Goal: Obtain resource: Obtain resource

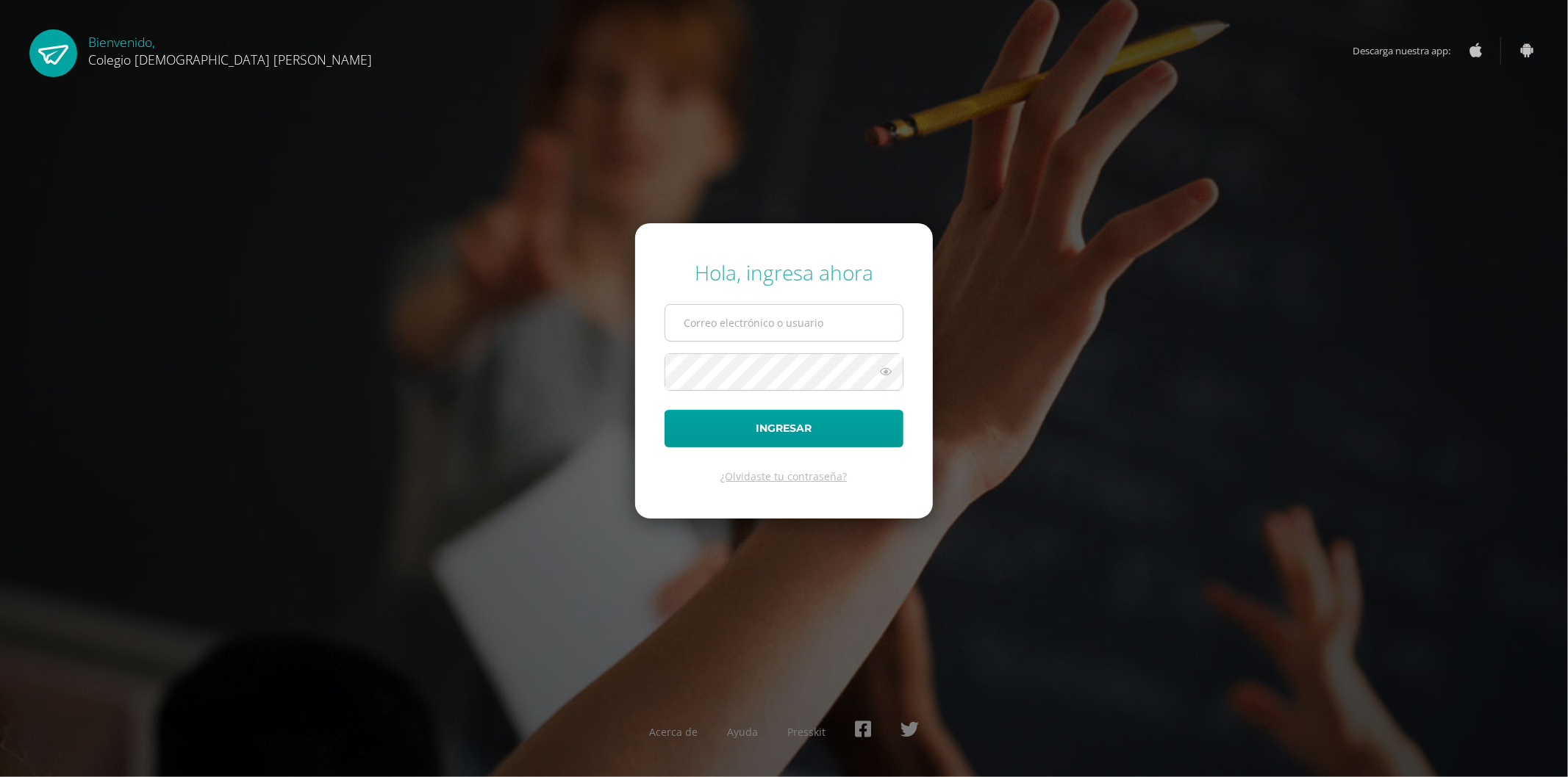
type input "k_rivas@donbosco.edu.gt"
drag, startPoint x: 842, startPoint y: 331, endPoint x: 528, endPoint y: 335, distance: 314.0
click at [528, 335] on div "Hola, ingresa ahora k_rivas@donbosco.edu.gt Ingresar ¿Olvidaste tu contraseña? …" at bounding box center [784, 388] width 948 height 283
type input "[EMAIL_ADDRESS][DOMAIN_NAME]"
click at [664, 410] on button "Ingresar" at bounding box center [784, 428] width 239 height 37
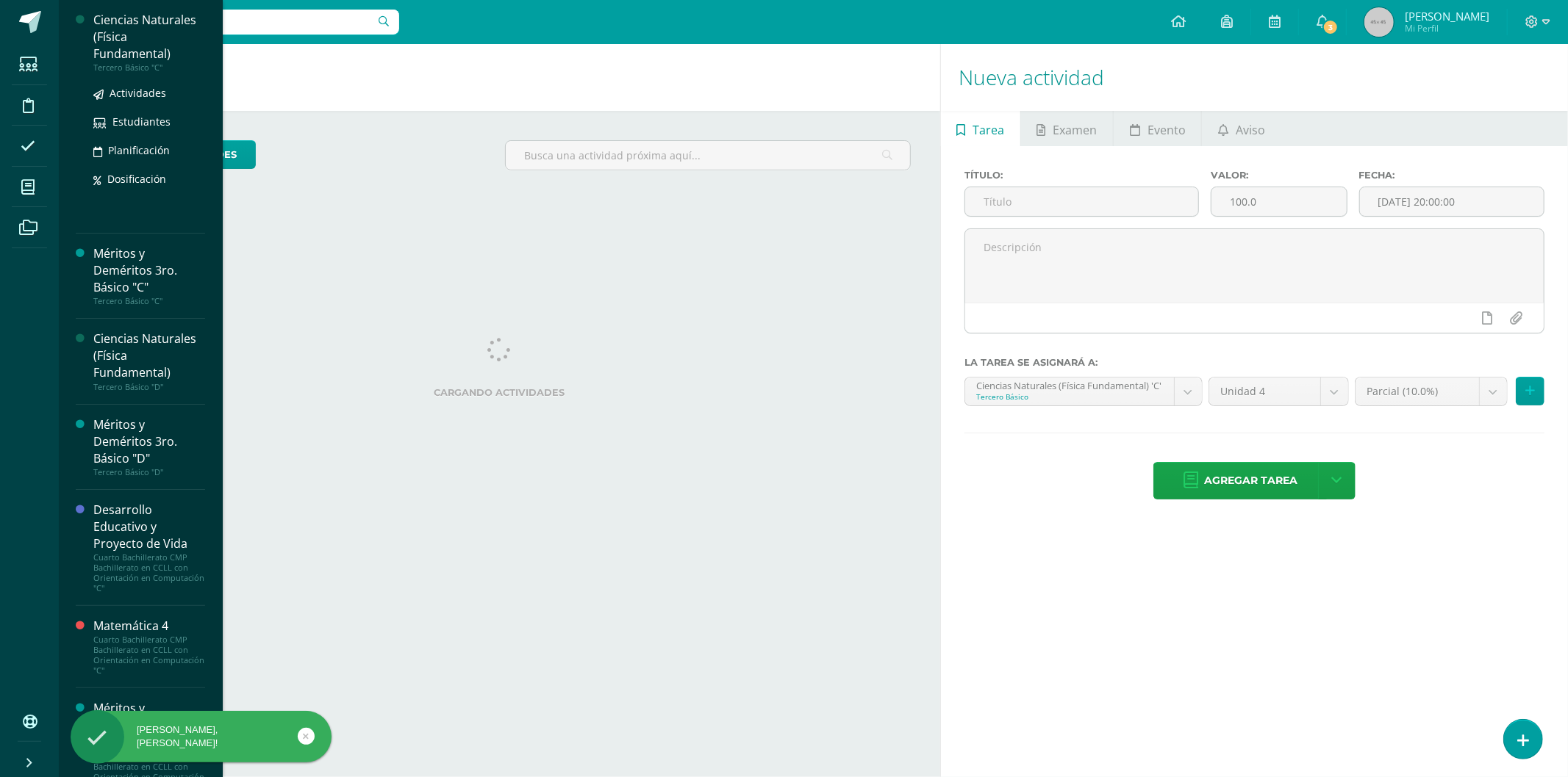
click at [118, 15] on div "Ciencias Naturales (Física Fundamental)" at bounding box center [149, 36] width 112 height 50
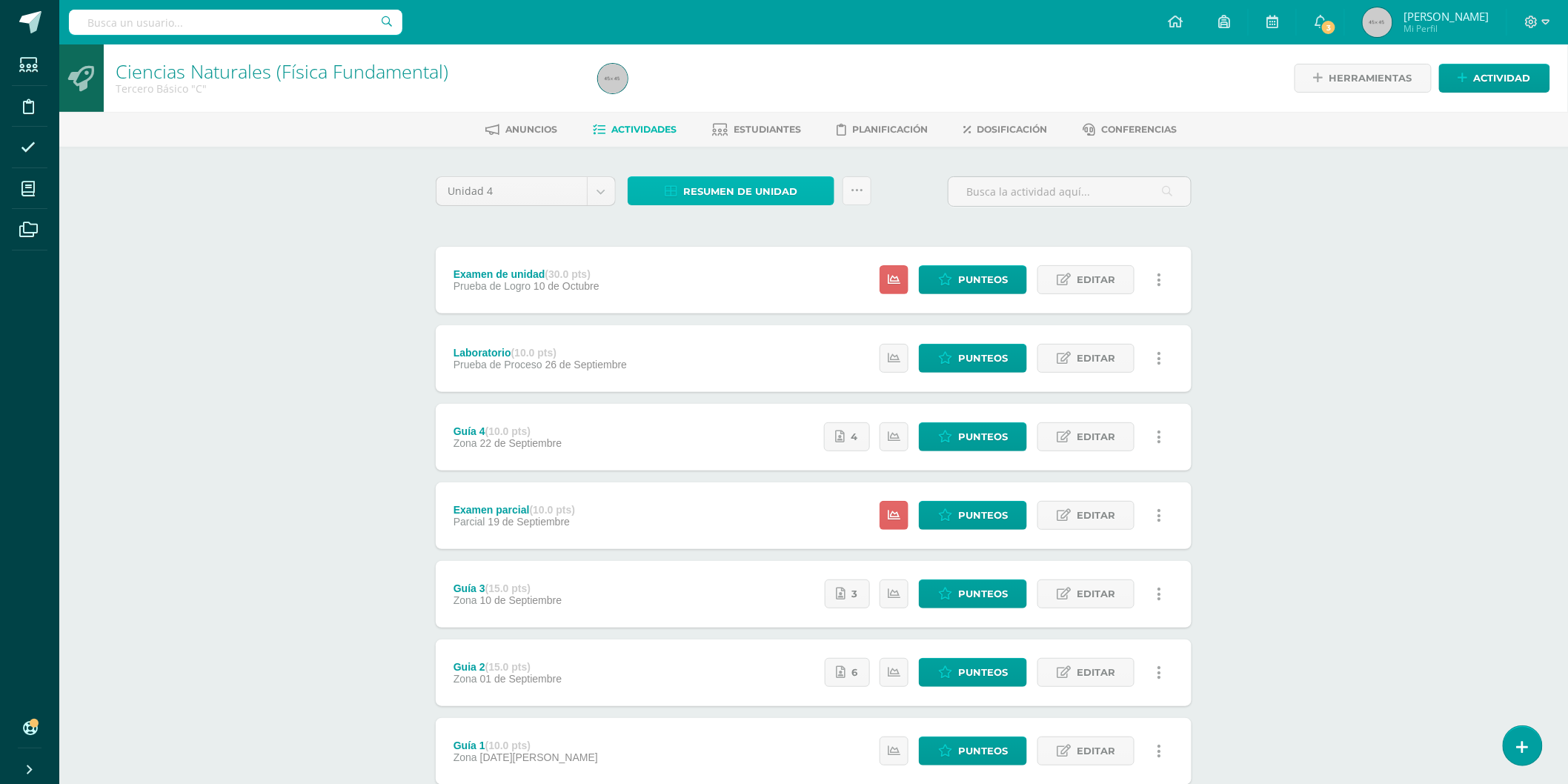
click at [749, 182] on span "Resumen de unidad" at bounding box center [740, 191] width 114 height 28
click at [701, 93] on link "Descargar como HTML" at bounding box center [730, 93] width 158 height 23
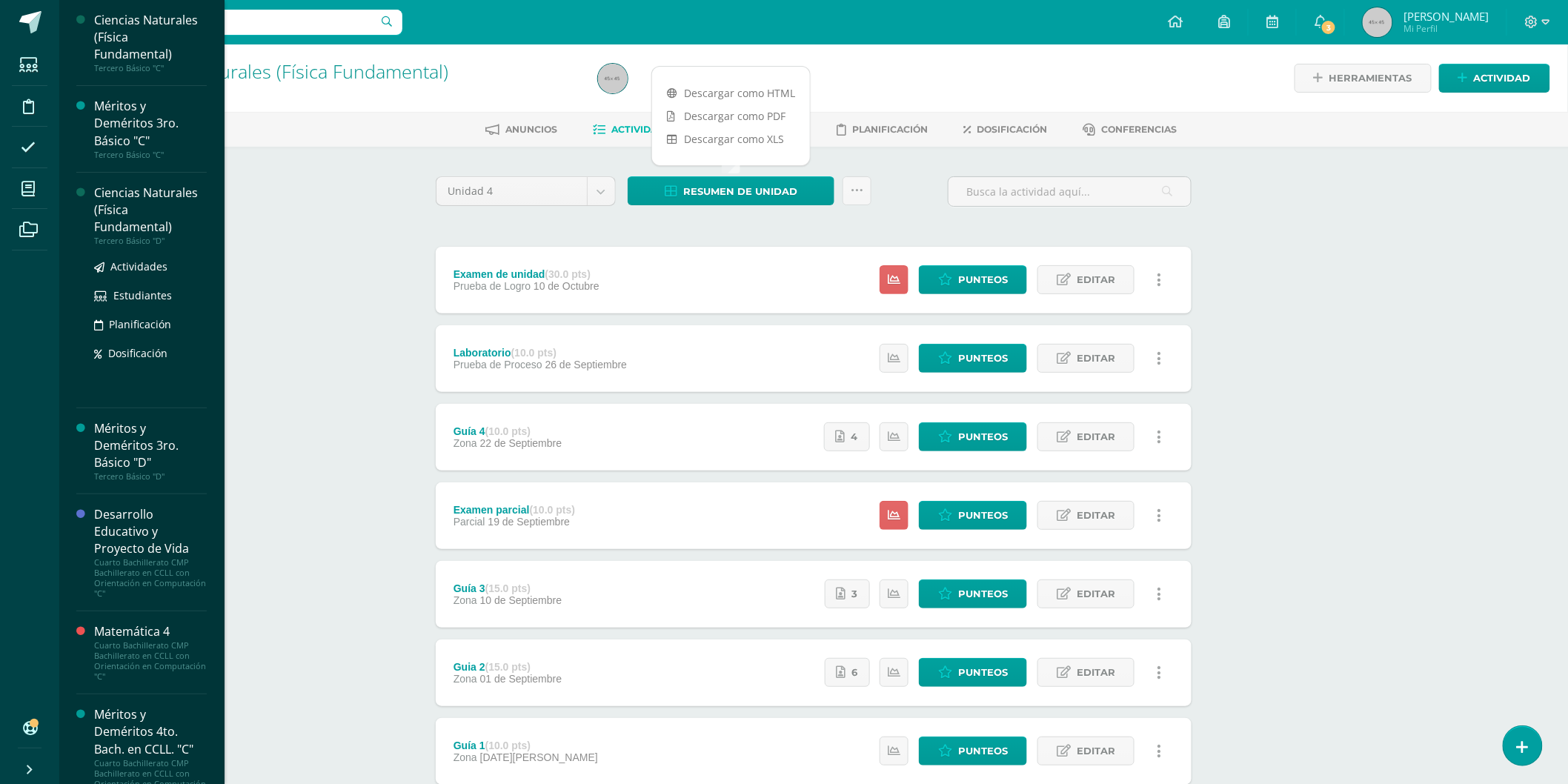
click at [113, 196] on div "Ciencias Naturales (Física Fundamental)" at bounding box center [150, 210] width 113 height 51
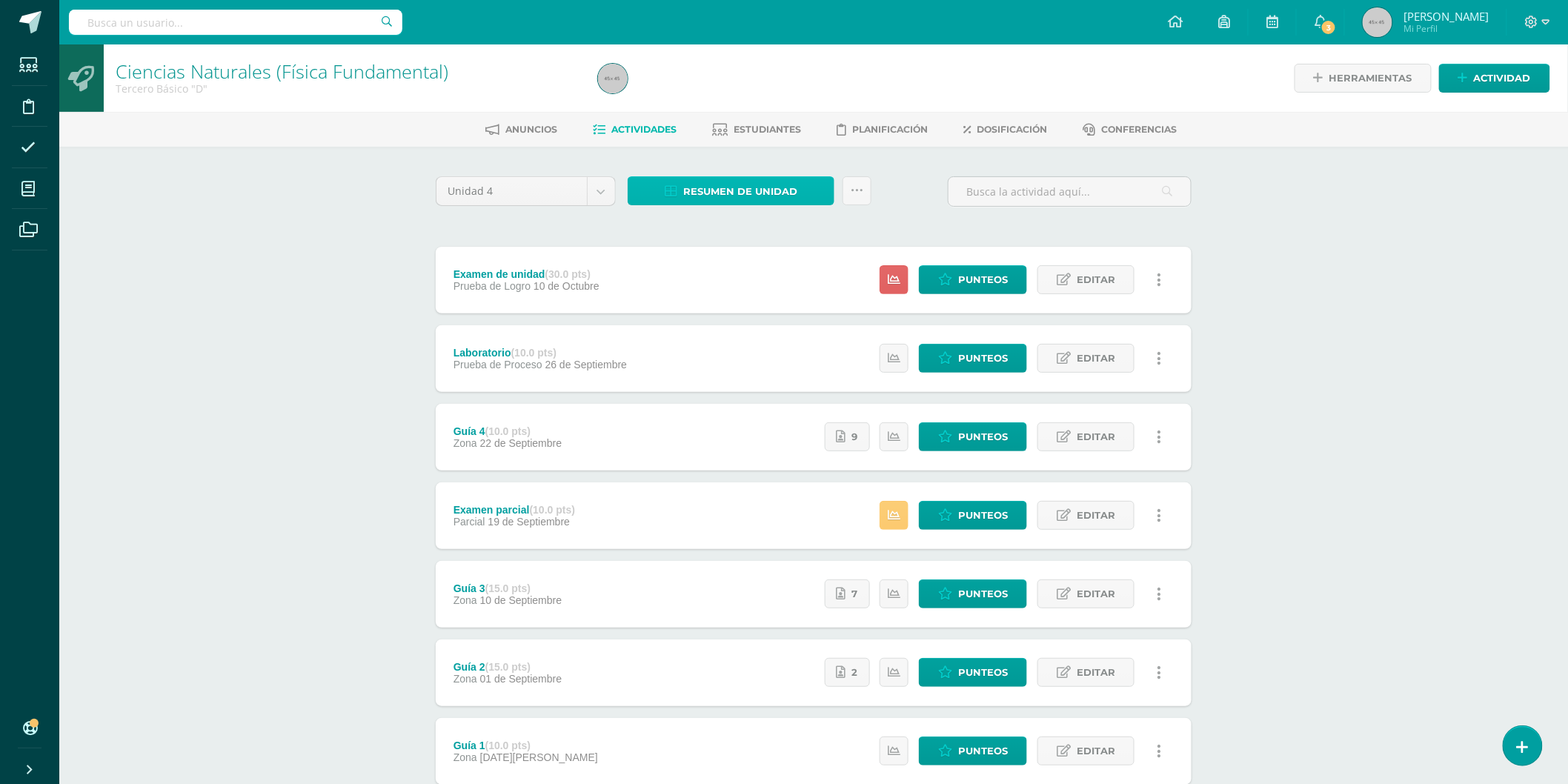
click at [769, 188] on span "Resumen de unidad" at bounding box center [740, 191] width 114 height 28
click at [747, 92] on link "Descargar como HTML" at bounding box center [730, 93] width 158 height 23
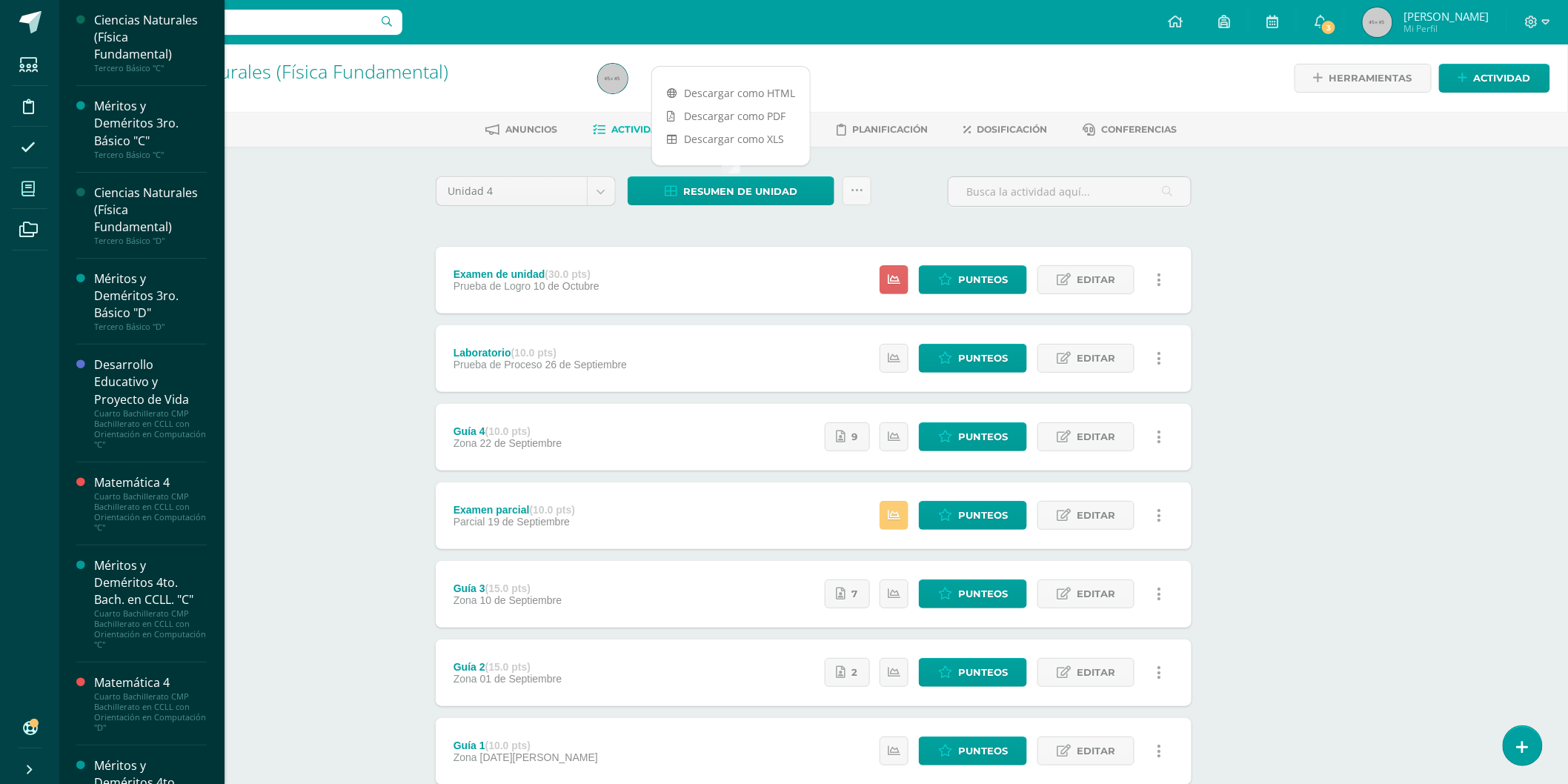
click at [29, 188] on icon at bounding box center [28, 188] width 13 height 15
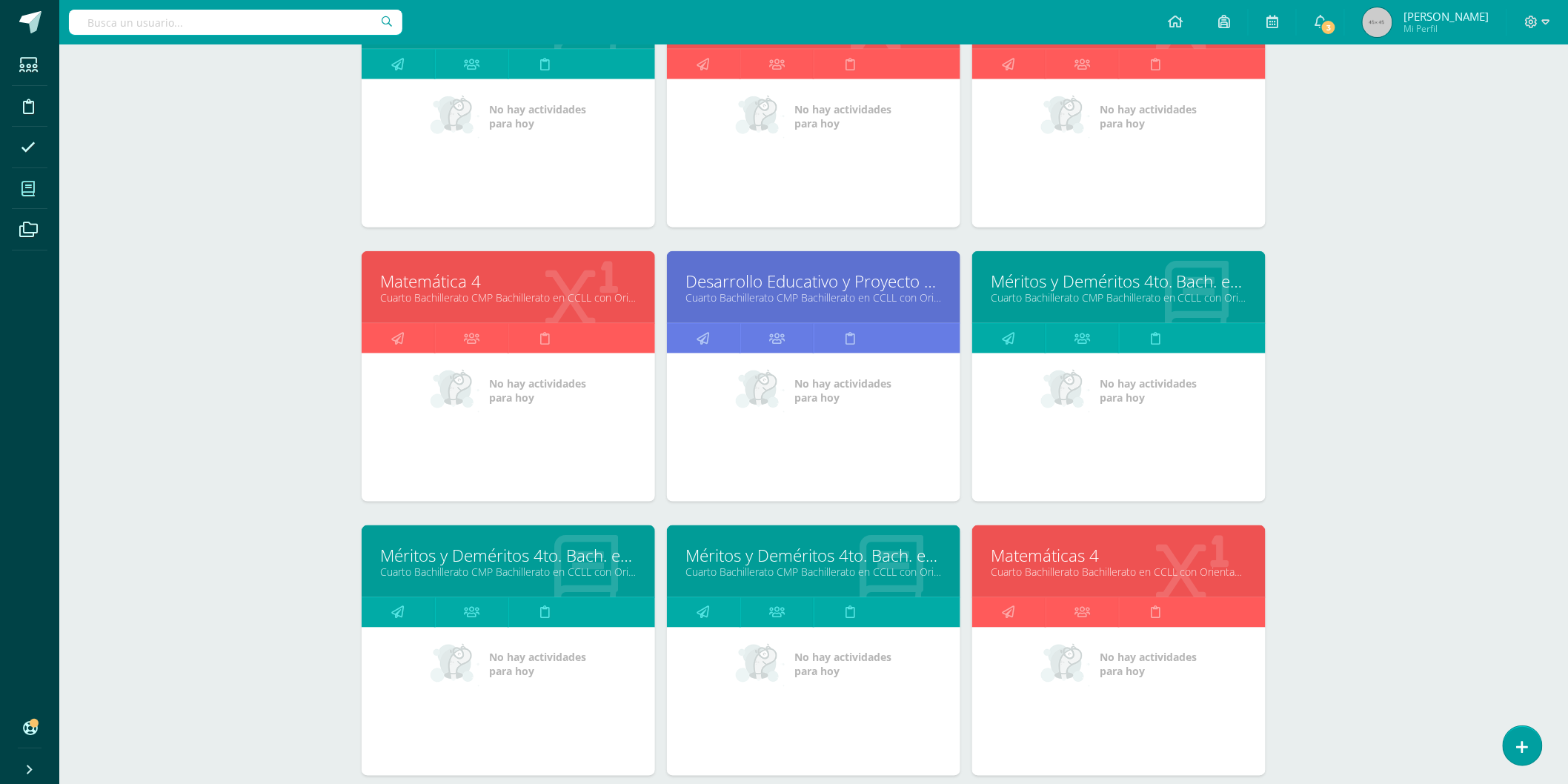
scroll to position [738, 0]
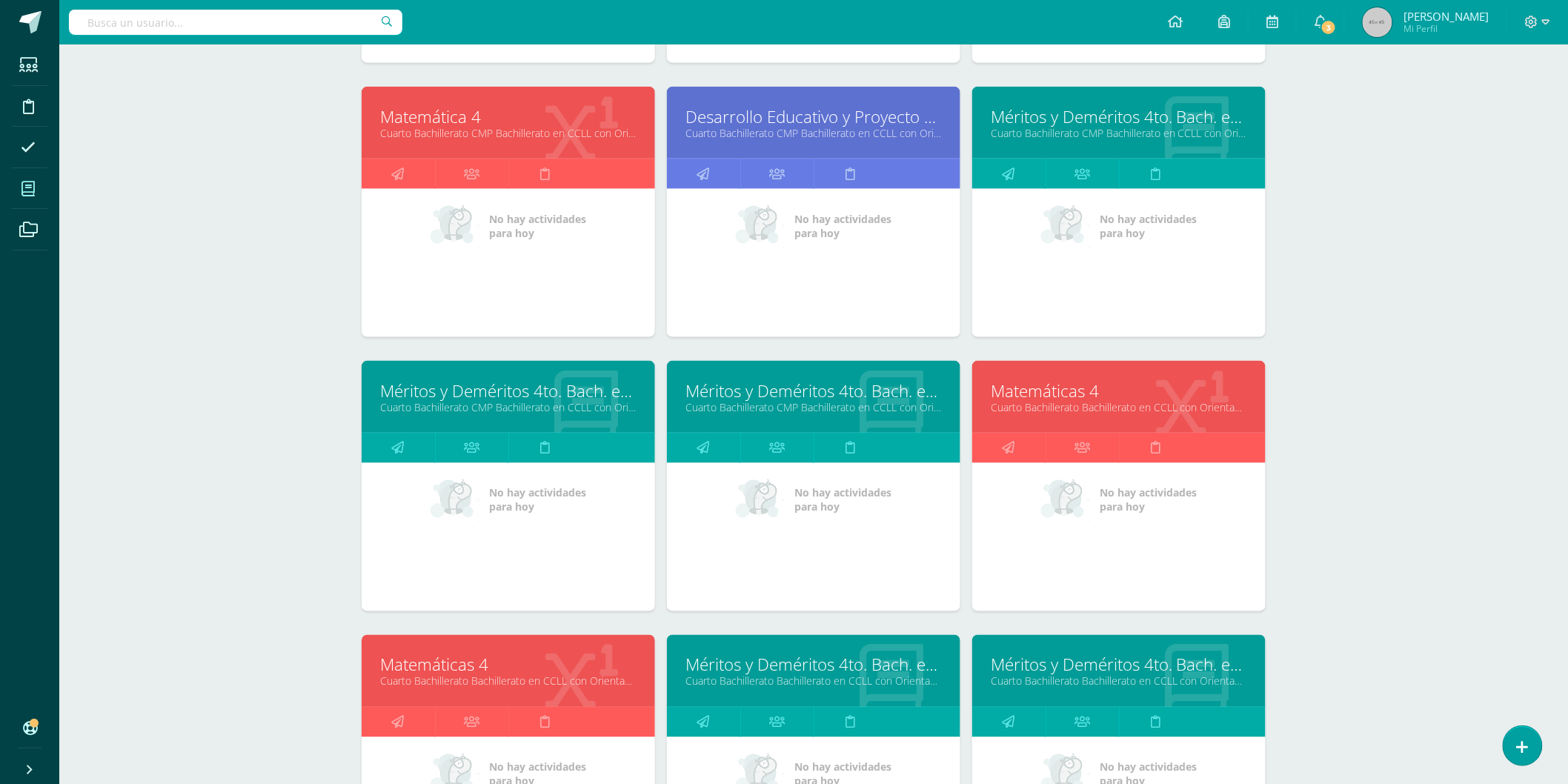
click at [1089, 400] on link "Matemáticas 4" at bounding box center [1119, 391] width 256 height 23
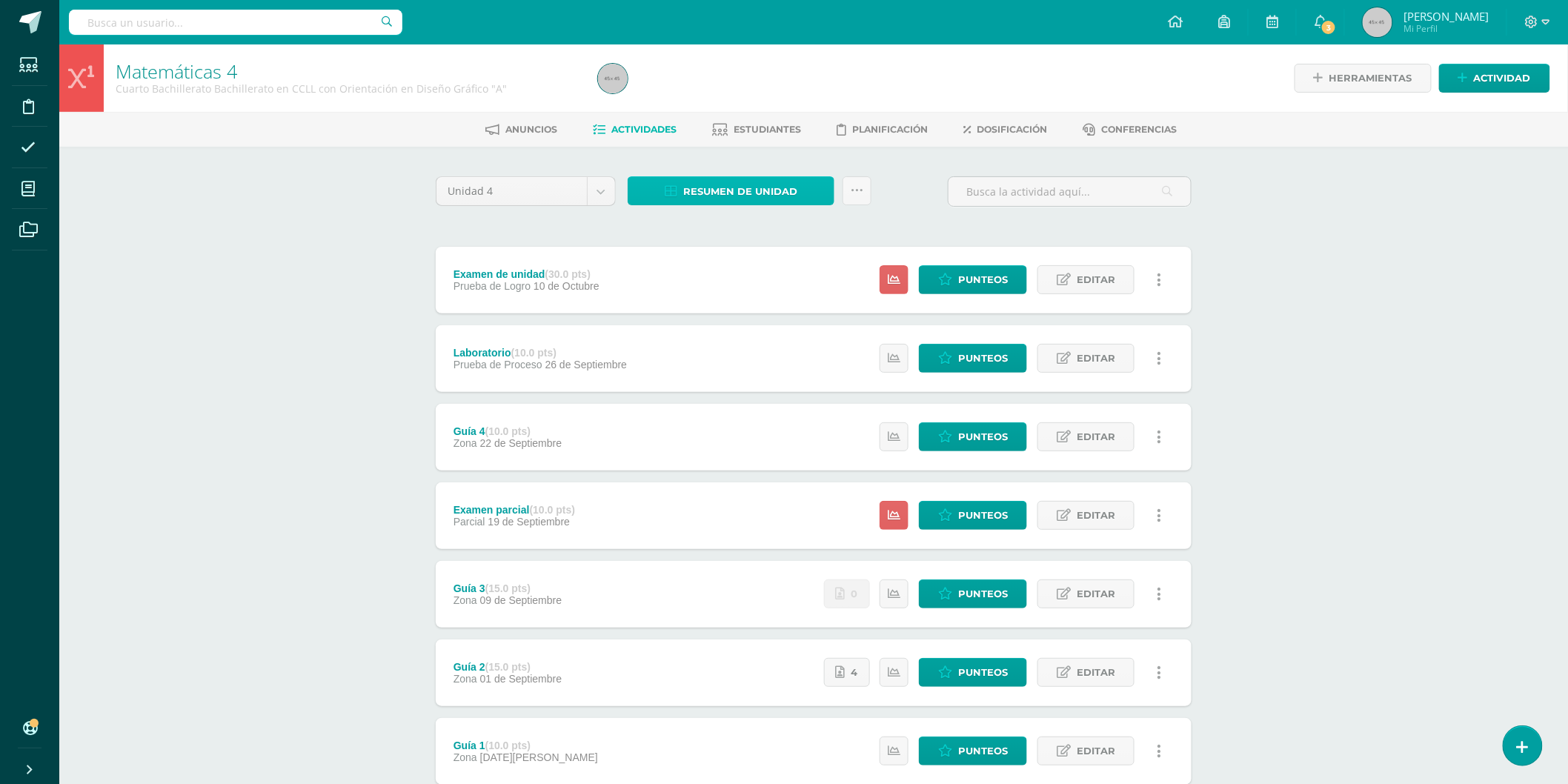
click at [776, 189] on span "Resumen de unidad" at bounding box center [740, 191] width 114 height 28
click at [757, 89] on link "Descargar como HTML" at bounding box center [730, 93] width 158 height 23
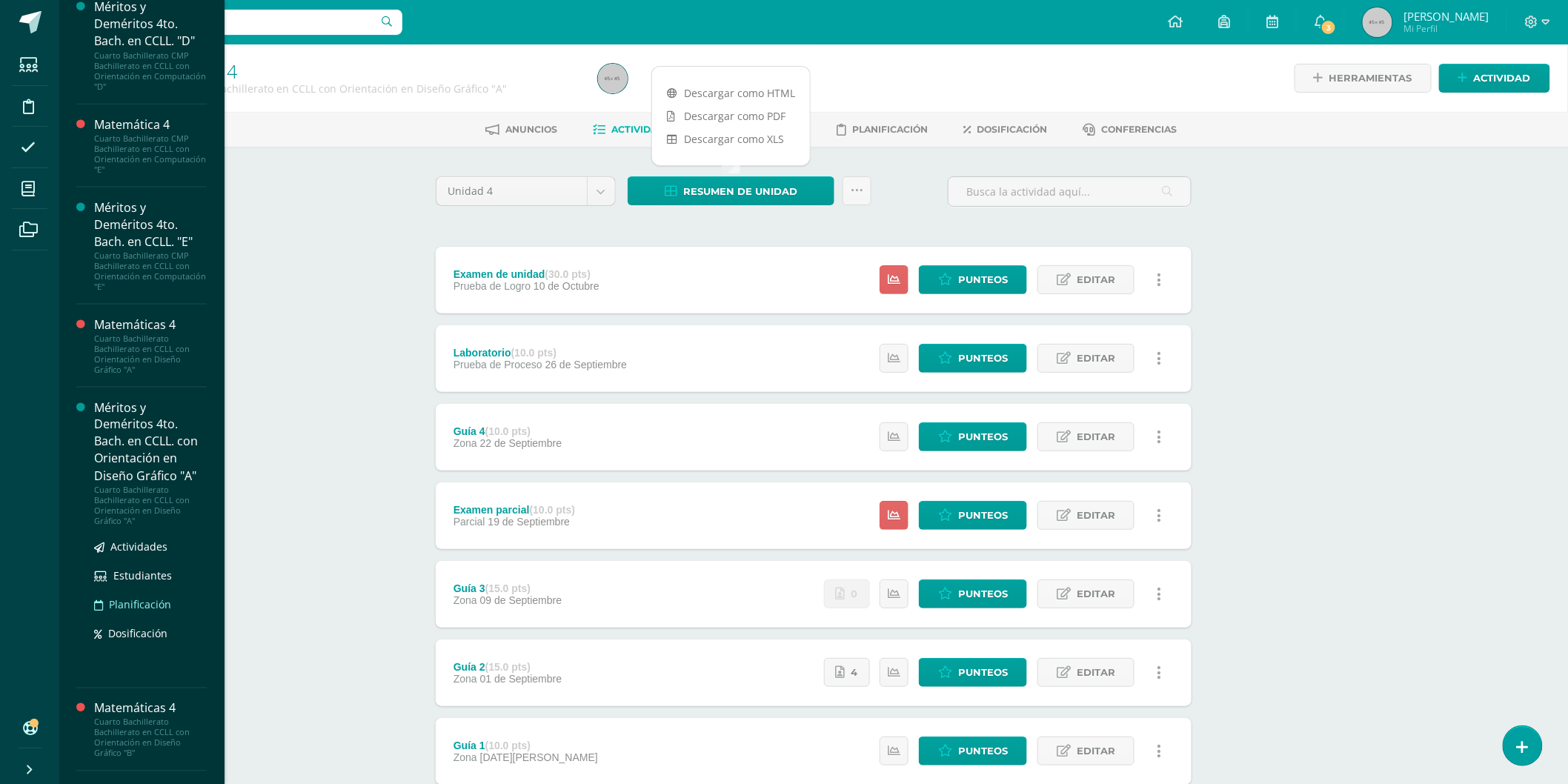
scroll to position [863, 0]
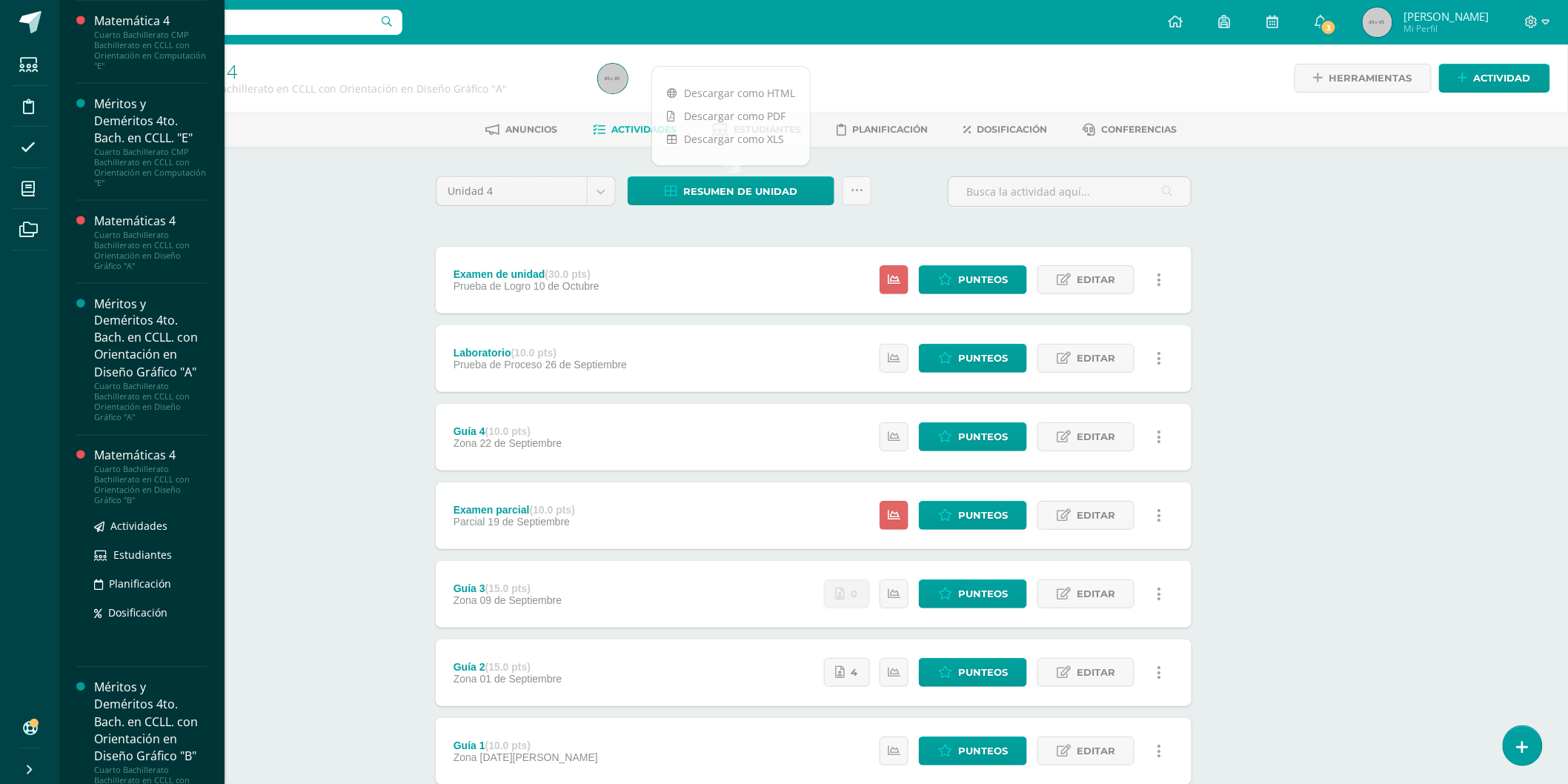
click at [135, 458] on div "Matemáticas 4" at bounding box center [150, 455] width 113 height 17
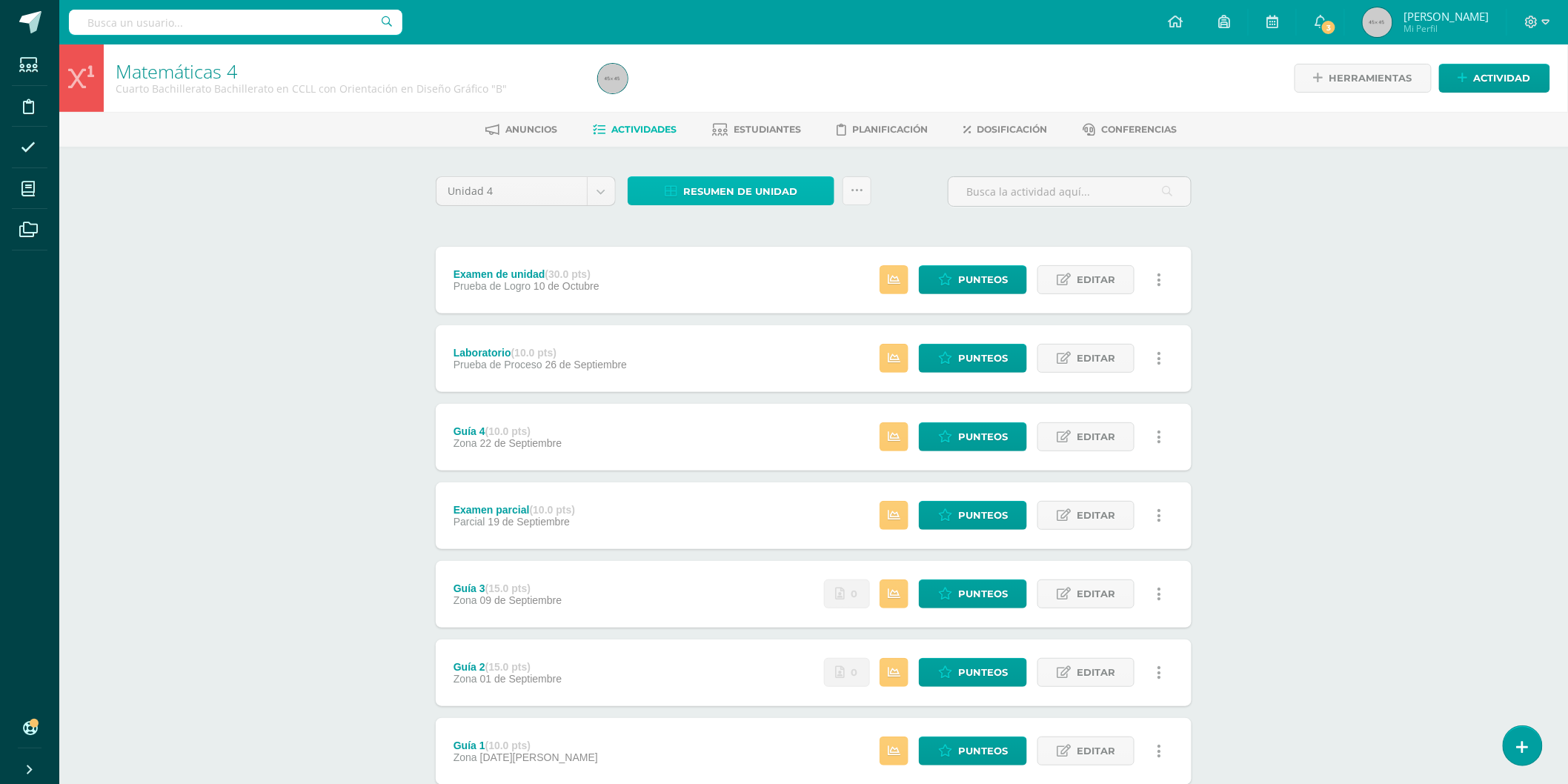
click at [774, 188] on span "Resumen de unidad" at bounding box center [740, 191] width 114 height 28
click at [758, 87] on link "Descargar como HTML" at bounding box center [730, 93] width 158 height 23
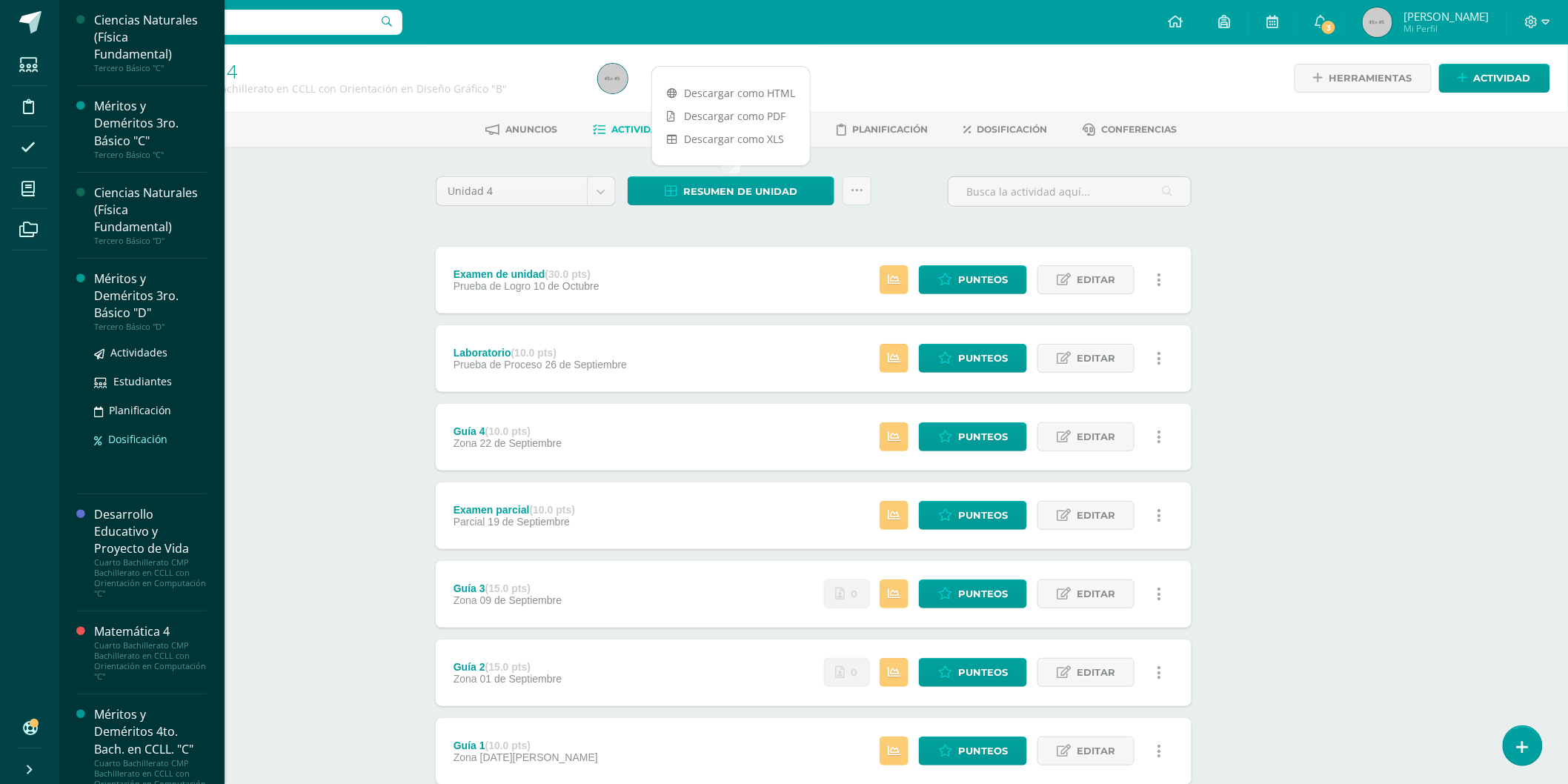
scroll to position [164, 0]
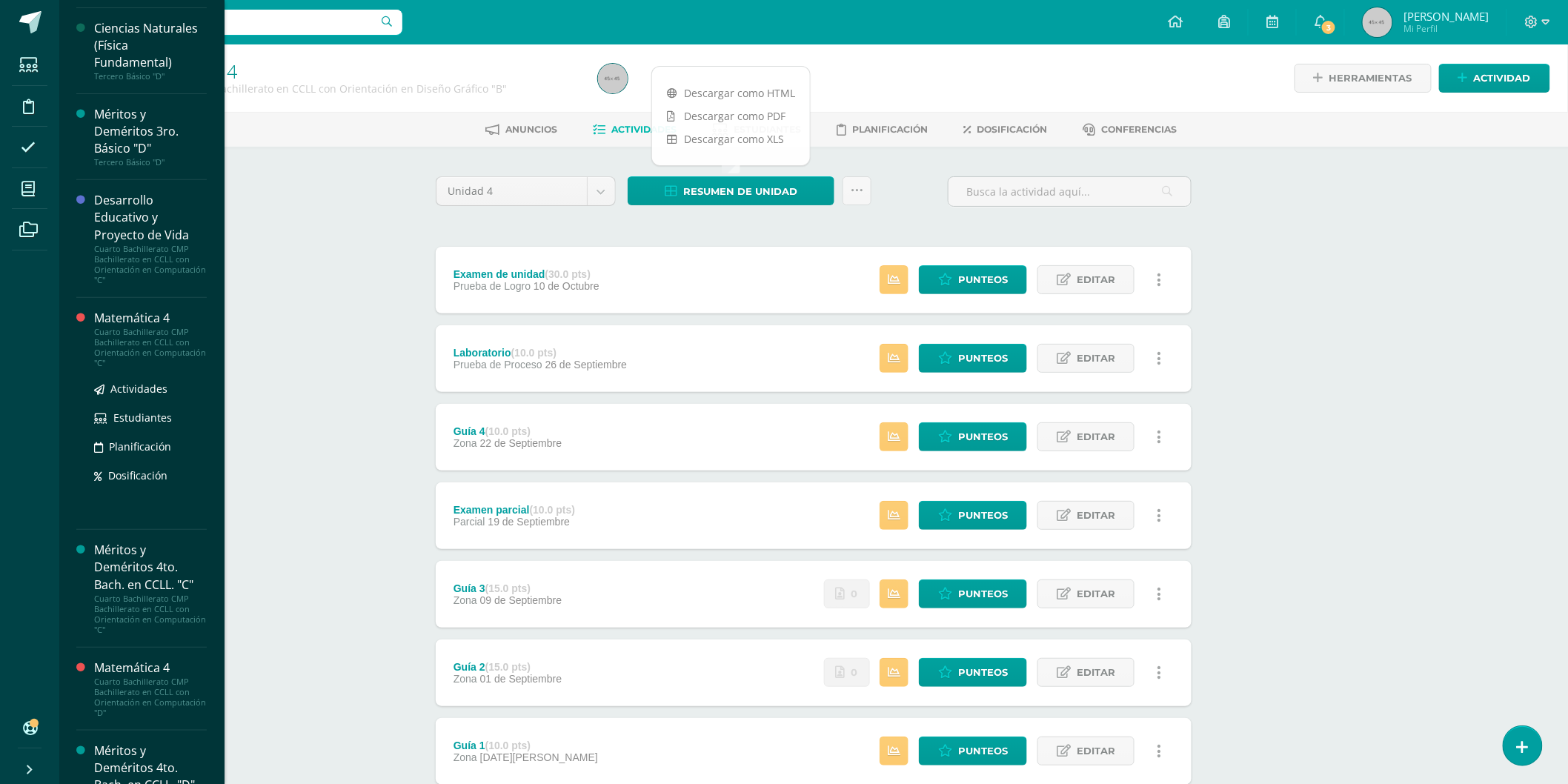
click at [138, 317] on div "Matemática 4" at bounding box center [150, 318] width 113 height 17
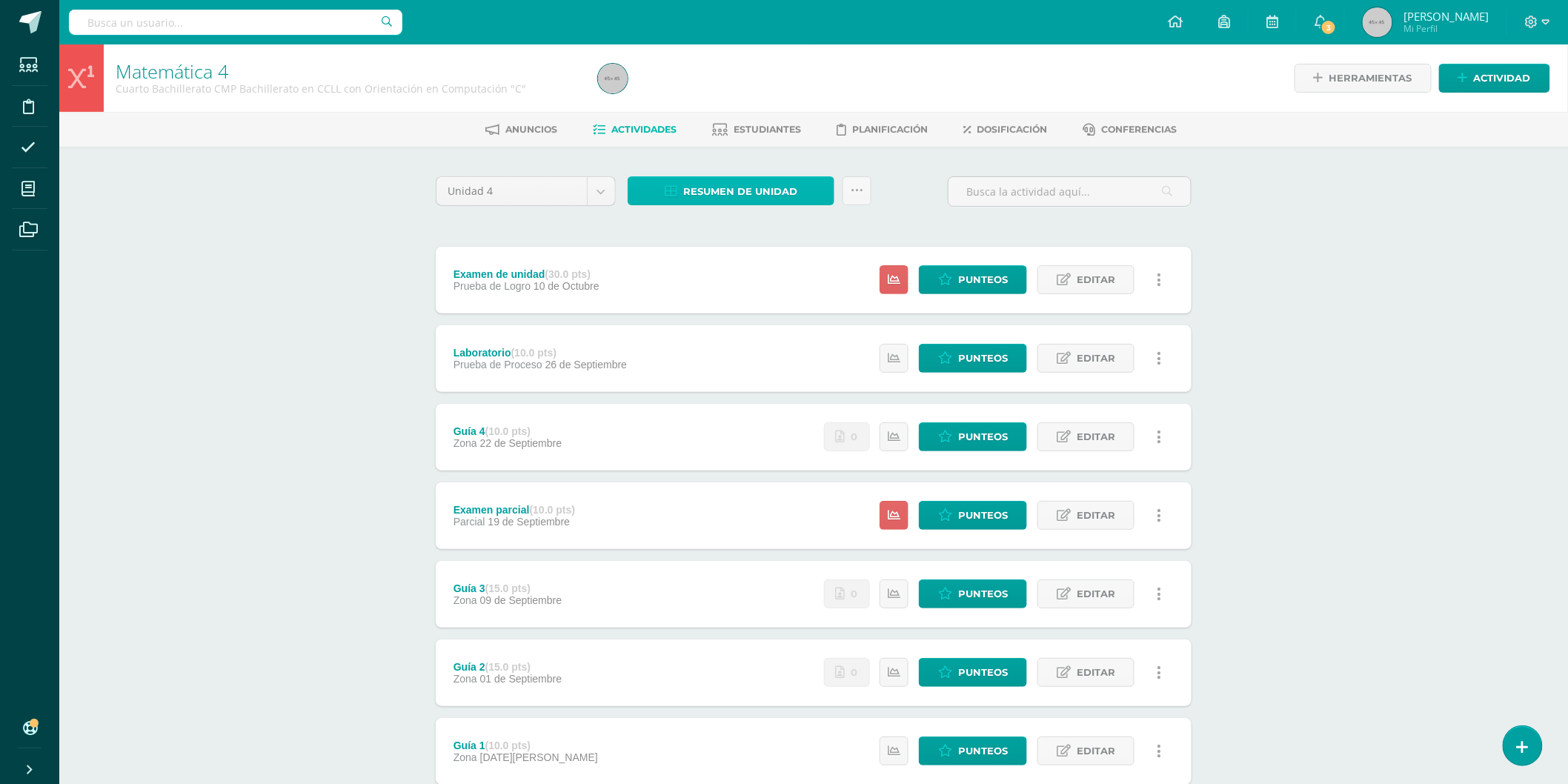
click at [777, 188] on span "Resumen de unidad" at bounding box center [740, 191] width 114 height 28
click at [758, 89] on link "Descargar como HTML" at bounding box center [730, 93] width 158 height 23
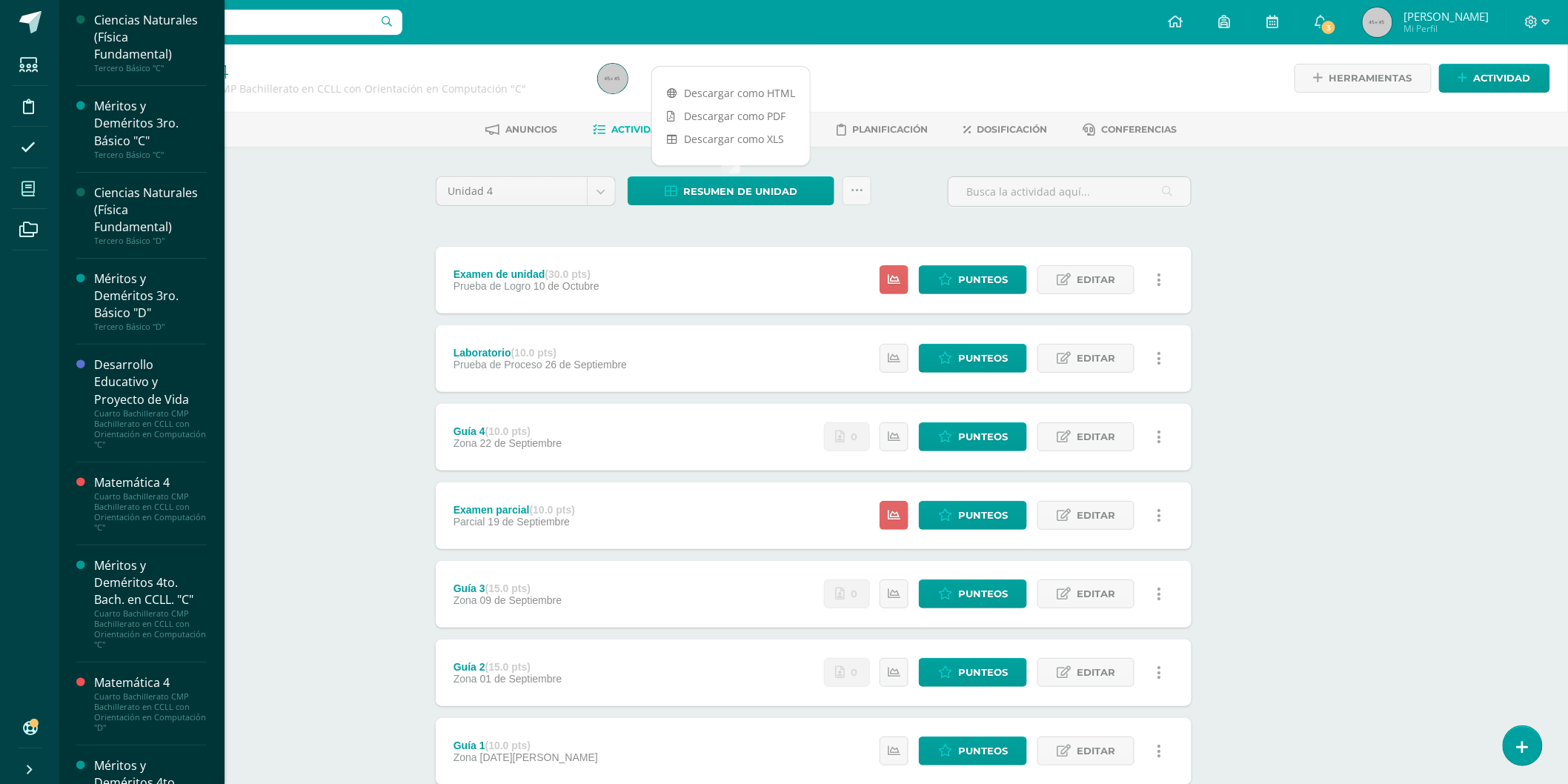
click at [30, 184] on icon at bounding box center [28, 188] width 13 height 15
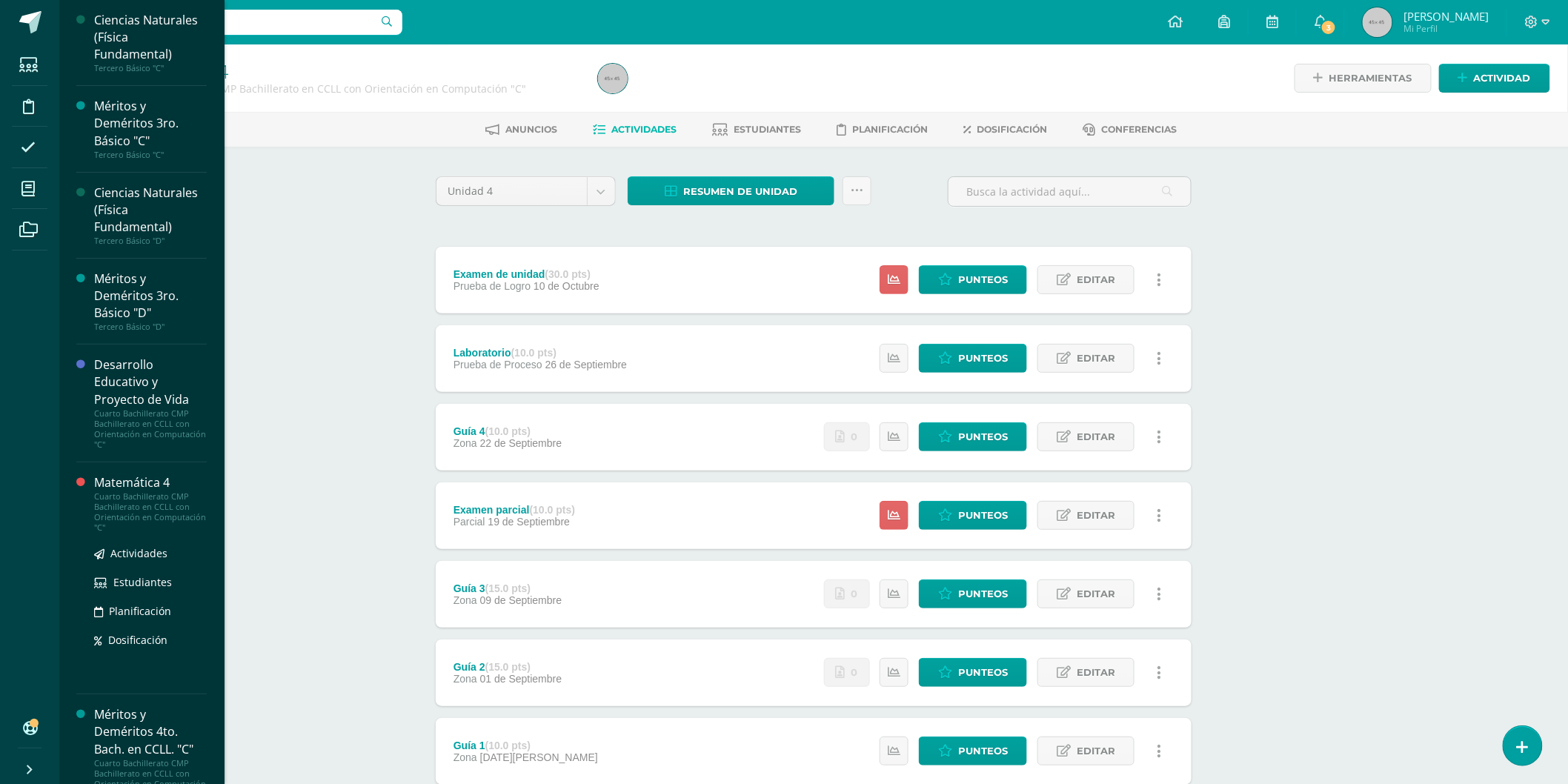
scroll to position [82, 0]
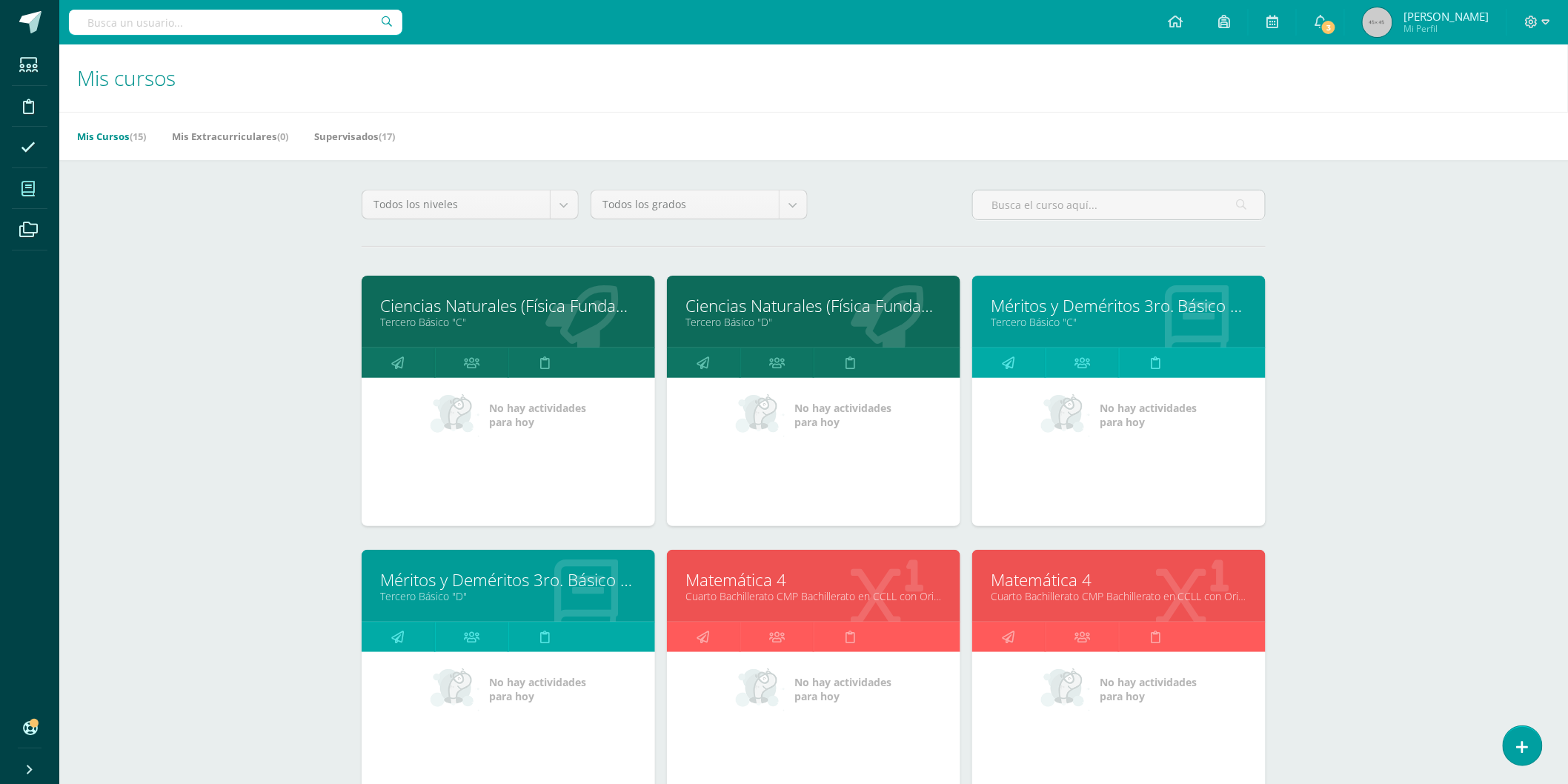
click at [1082, 591] on link "Cuarto Bachillerato CMP Bachillerato en CCLL con Orientación en Computación "D"" at bounding box center [1119, 596] width 256 height 14
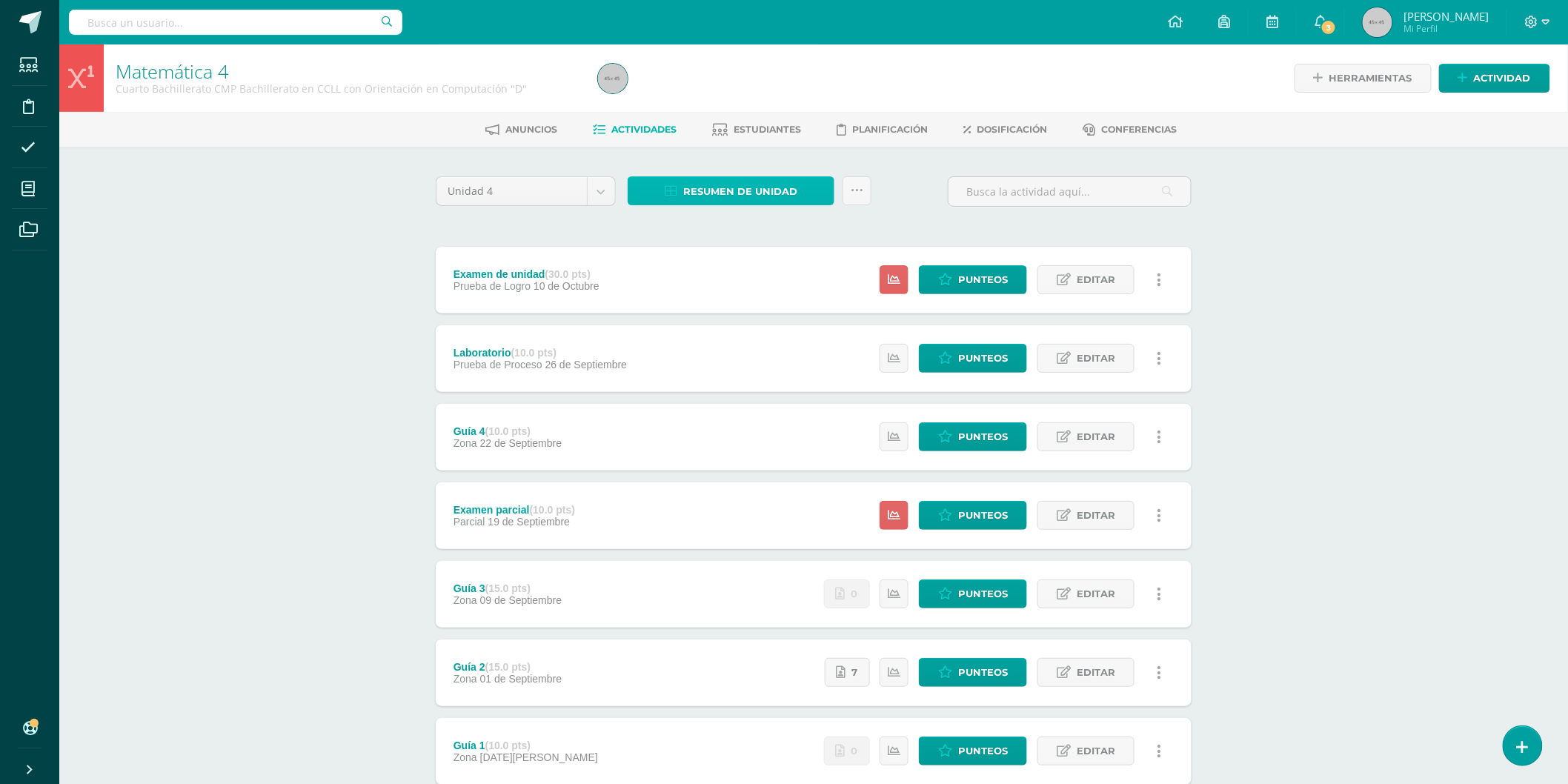
click at [786, 180] on span "Resumen de unidad" at bounding box center [740, 191] width 114 height 28
click at [762, 92] on link "Descargar como HTML" at bounding box center [730, 93] width 158 height 23
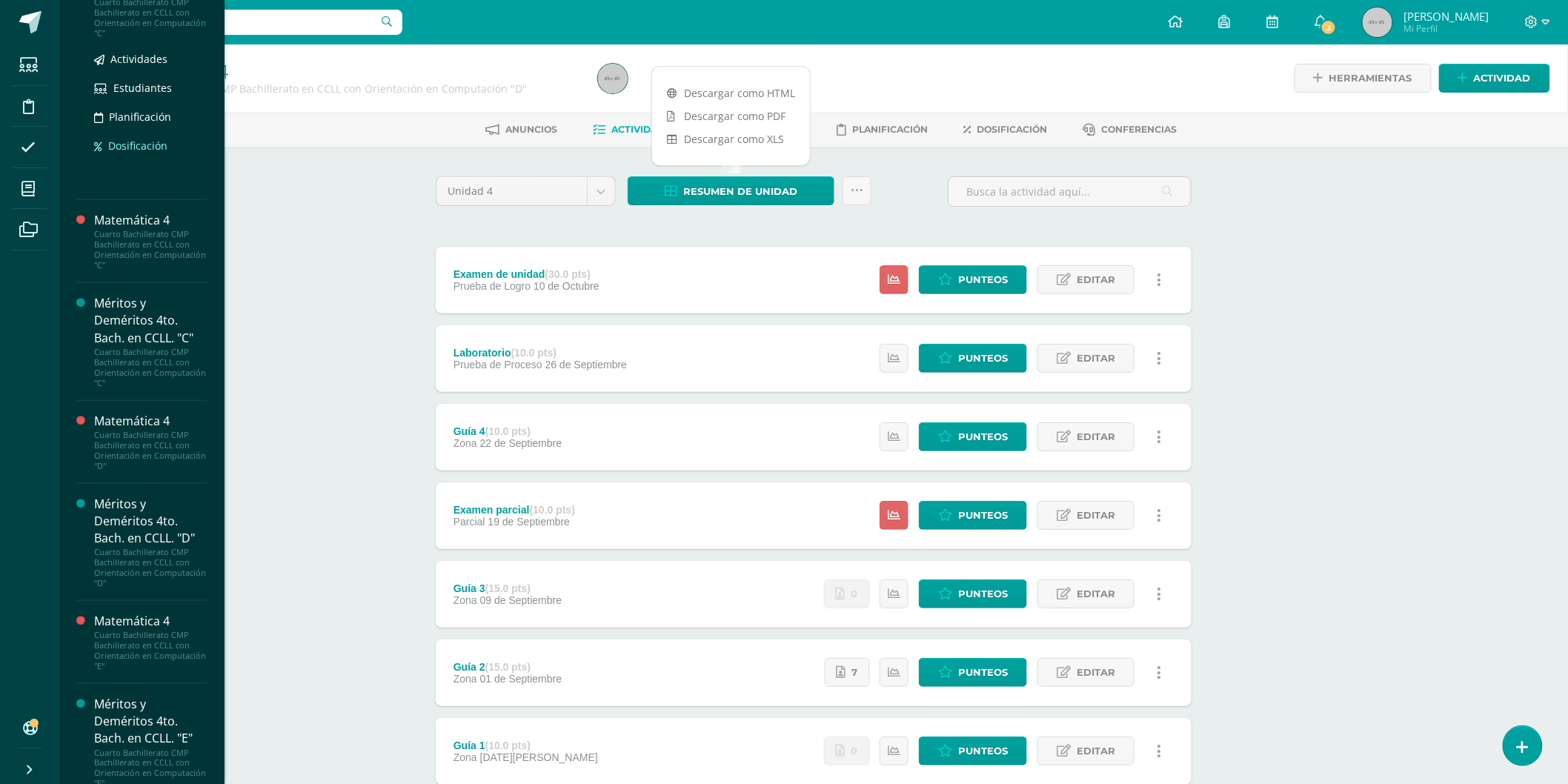
scroll to position [494, 0]
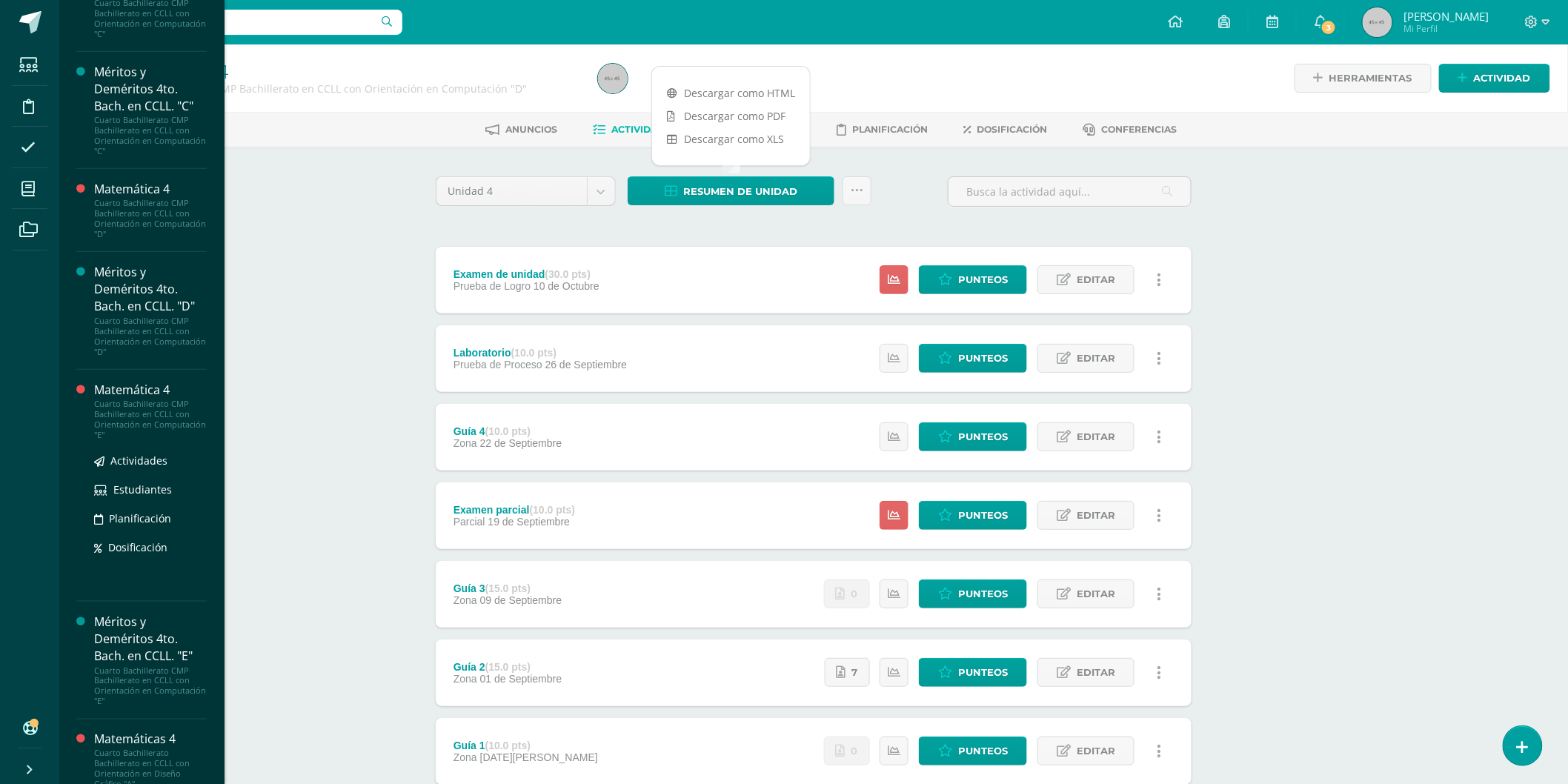
click at [142, 388] on div "Matemática 4" at bounding box center [150, 389] width 113 height 17
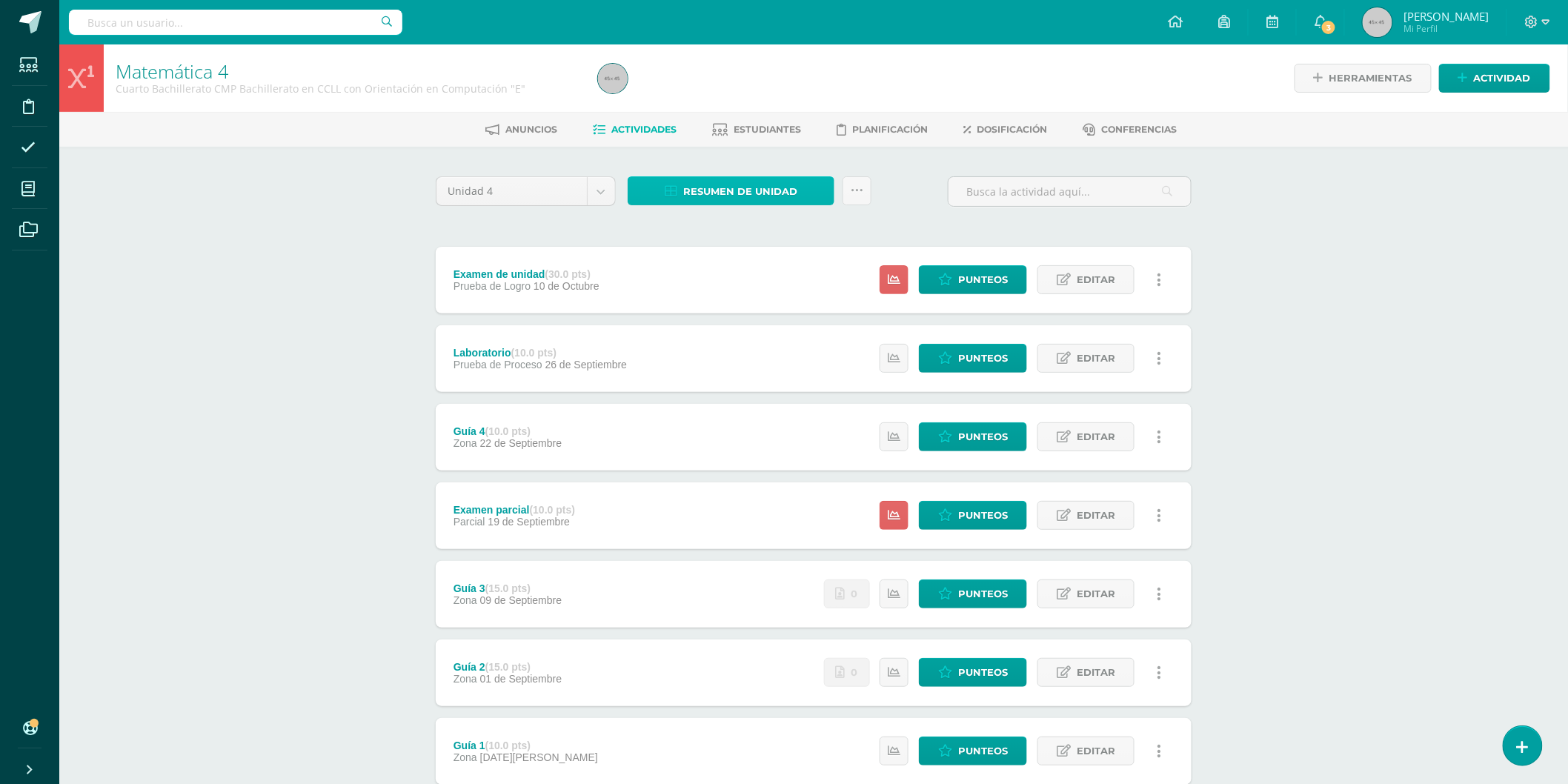
click at [771, 184] on span "Resumen de unidad" at bounding box center [740, 191] width 114 height 28
click at [760, 84] on link "Descargar como HTML" at bounding box center [730, 93] width 158 height 23
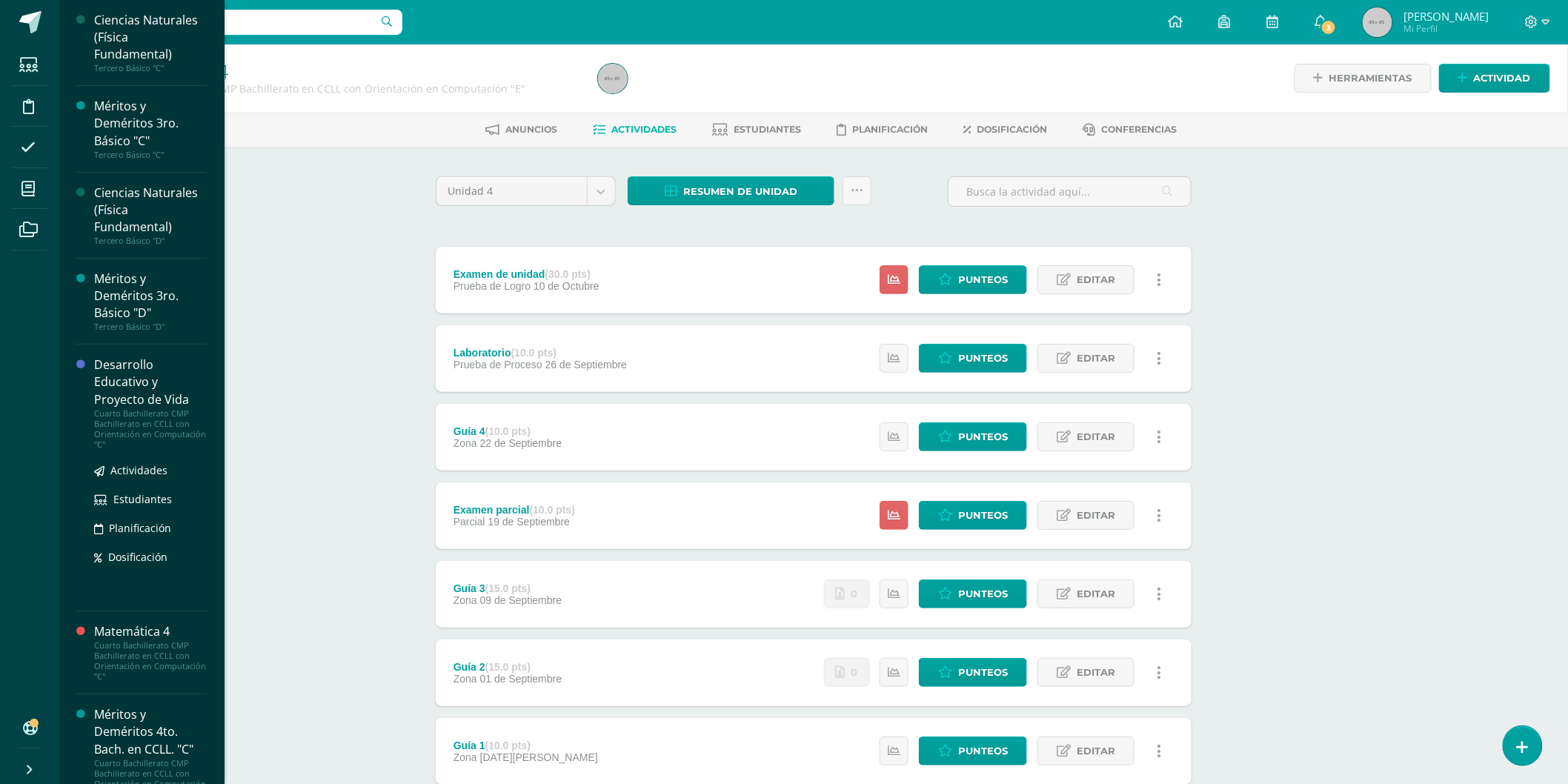
click at [129, 360] on div "Desarrollo Educativo y Proyecto de Vida" at bounding box center [150, 381] width 113 height 51
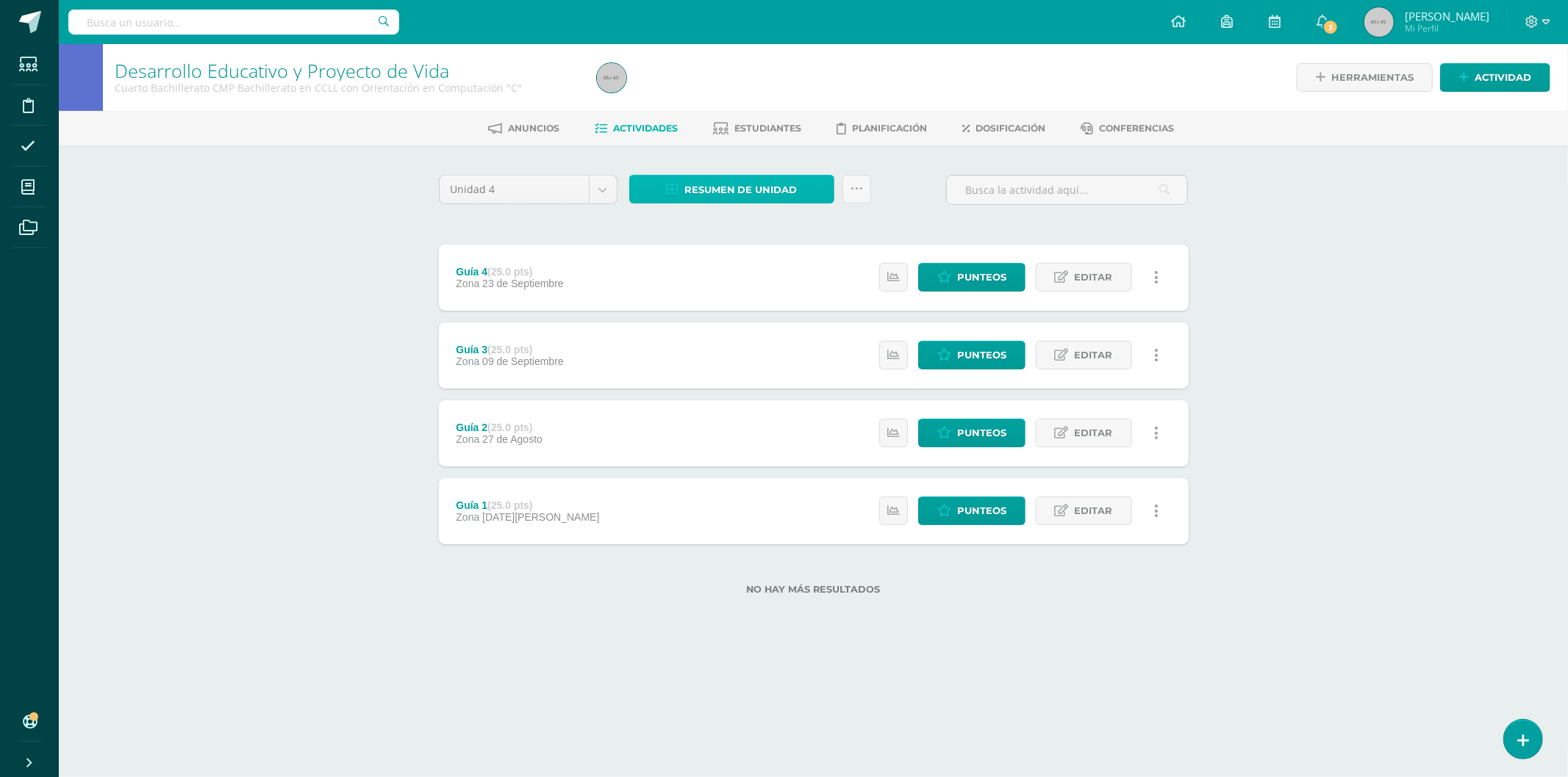
click at [769, 186] on span "Resumen de unidad" at bounding box center [741, 189] width 113 height 27
click at [767, 82] on link "Descargar como HTML" at bounding box center [731, 92] width 157 height 23
click at [1538, 22] on icon at bounding box center [1531, 21] width 13 height 13
click at [1516, 96] on span "Cerrar sesión" at bounding box center [1500, 100] width 66 height 14
